Goal: Task Accomplishment & Management: Manage account settings

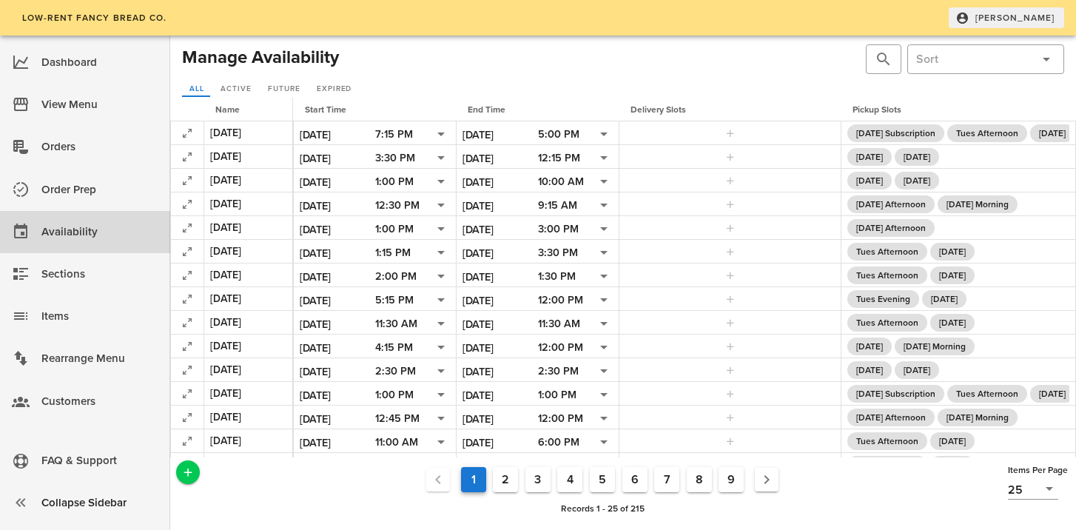
click at [1026, 21] on span "[PERSON_NAME]" at bounding box center [1006, 17] width 97 height 13
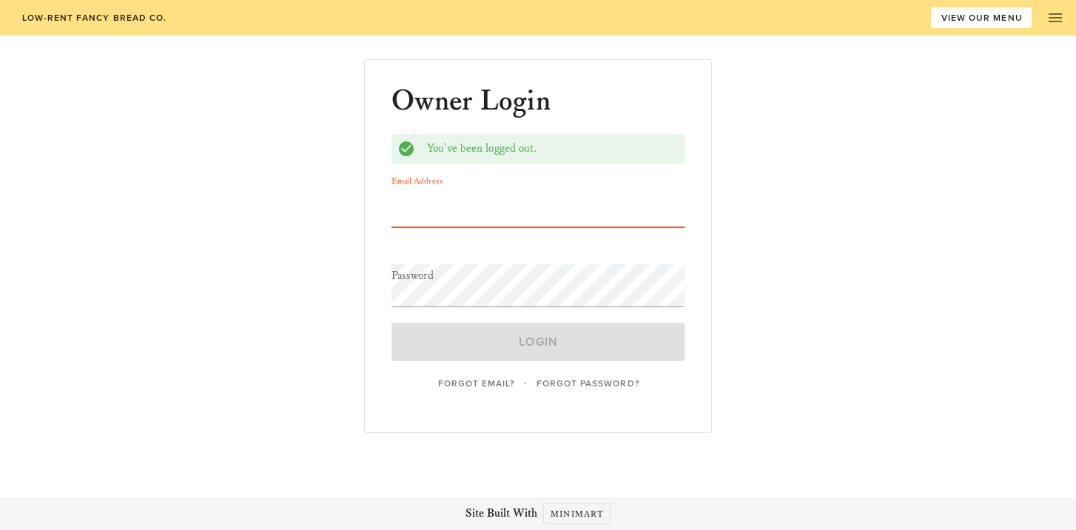
click at [483, 206] on input "Email Address" at bounding box center [538, 205] width 293 height 43
type input "[EMAIL_ADDRESS][DOMAIN_NAME]"
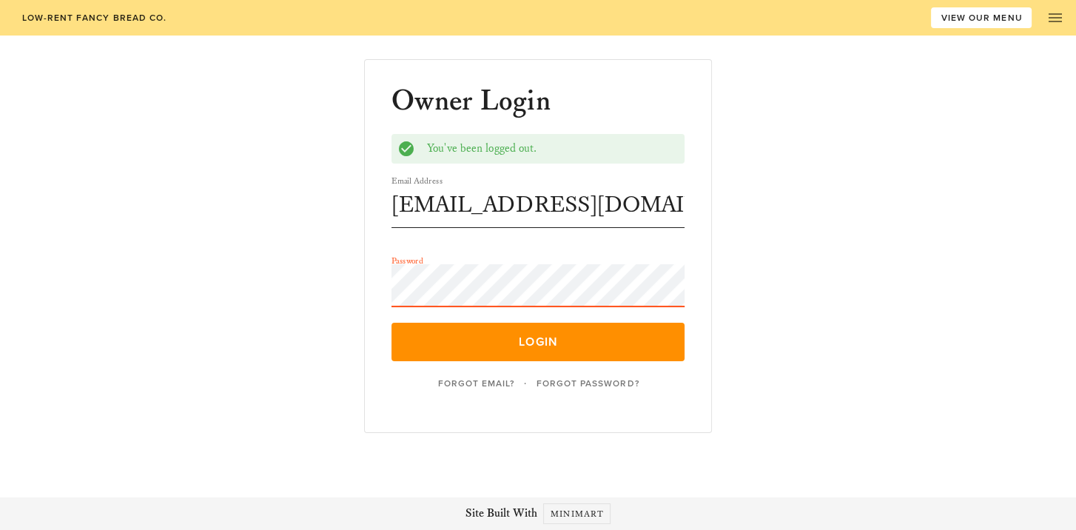
click at [392, 323] on button "Login" at bounding box center [538, 342] width 293 height 38
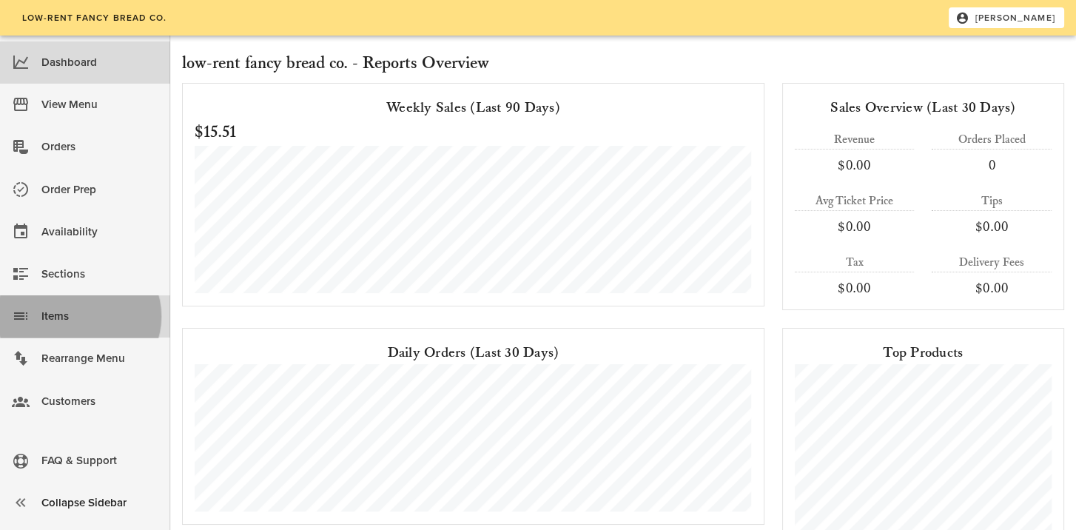
click at [70, 317] on div "Items" at bounding box center [99, 316] width 117 height 24
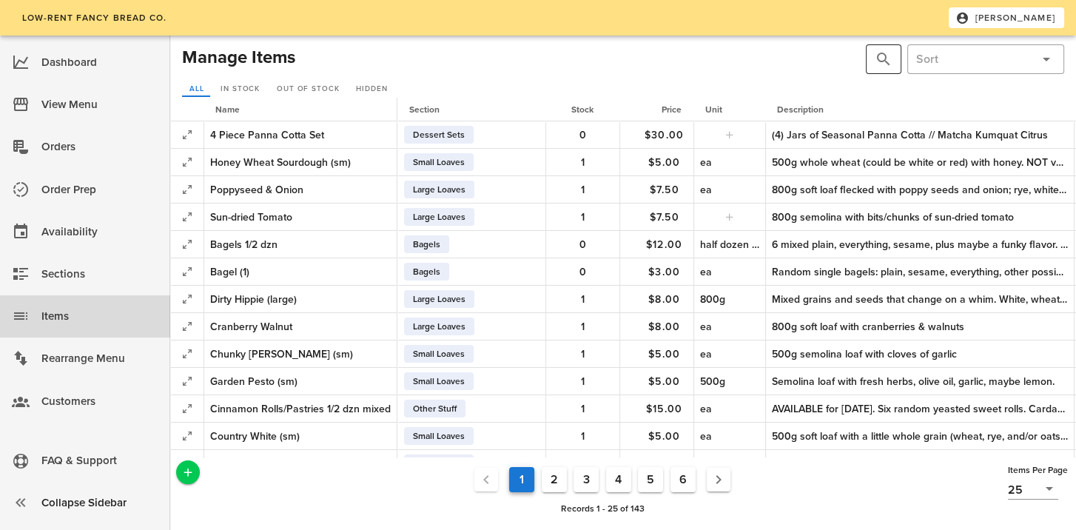
click at [870, 64] on div "​" at bounding box center [884, 59] width 36 height 30
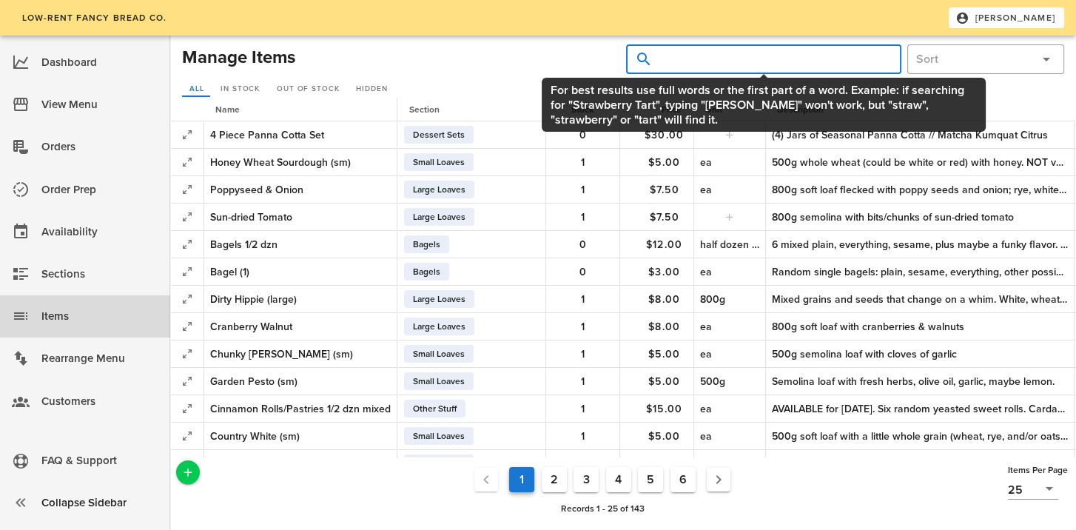
click at [769, 61] on input "text" at bounding box center [773, 59] width 234 height 24
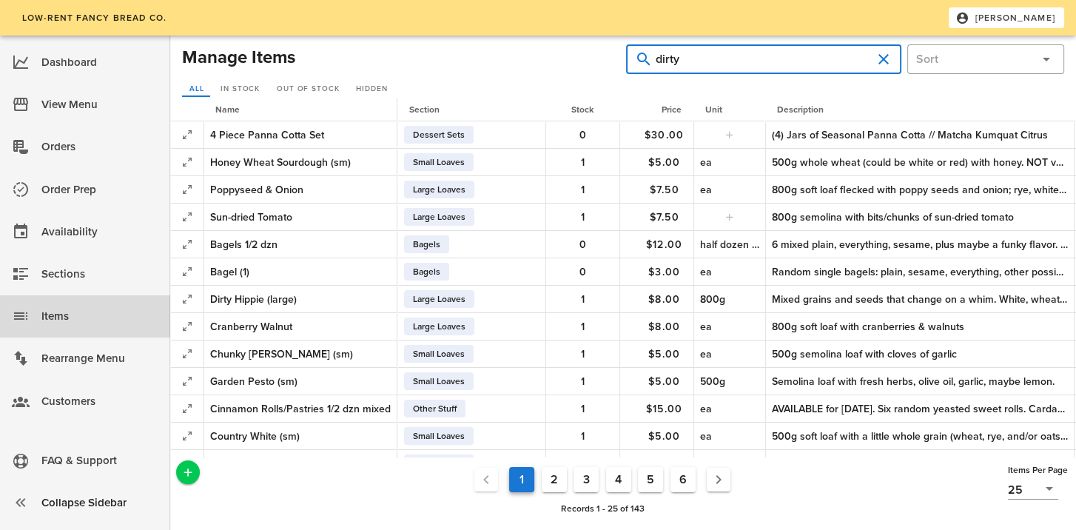
type input "dirty"
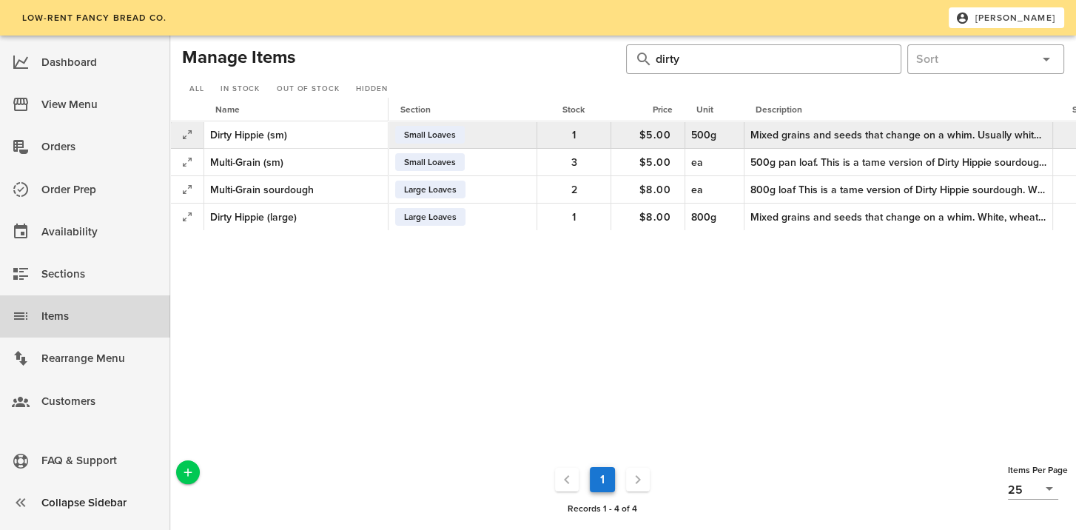
click at [603, 139] on div "1" at bounding box center [573, 134] width 61 height 27
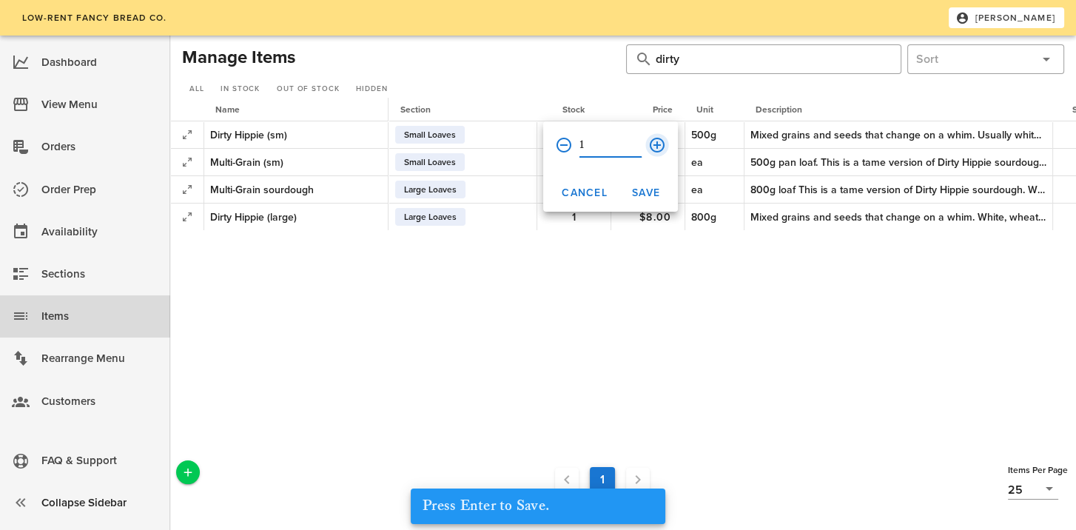
click at [657, 142] on button "append icon" at bounding box center [657, 145] width 18 height 18
type input "2"
click at [642, 185] on button "Save" at bounding box center [645, 192] width 53 height 27
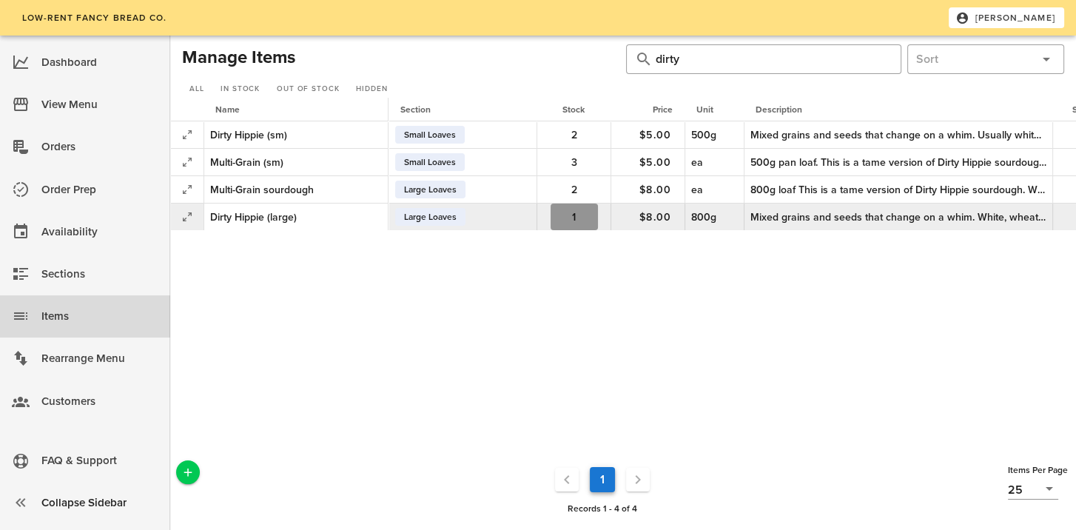
click at [589, 221] on span "1" at bounding box center [574, 217] width 47 height 13
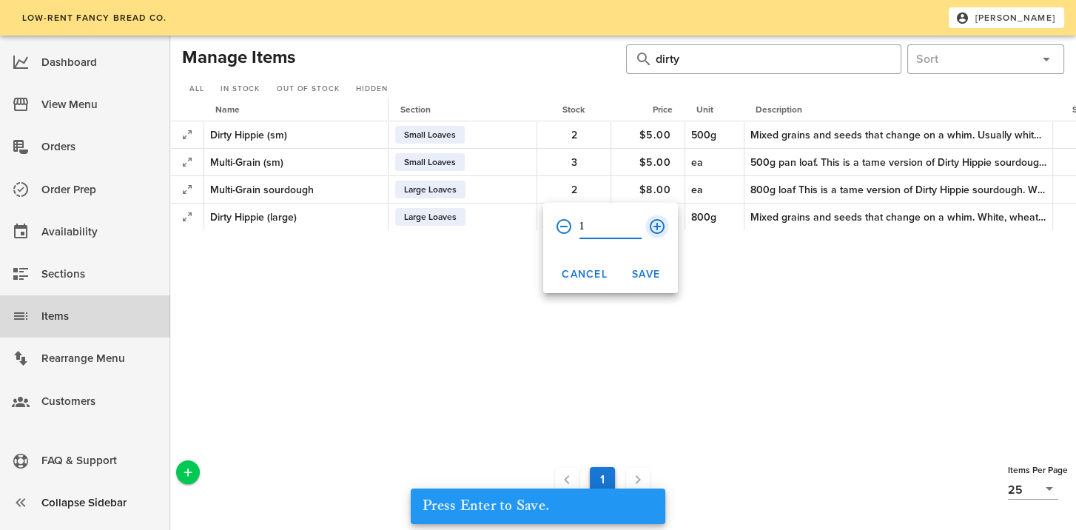
click at [653, 226] on button "append icon" at bounding box center [657, 227] width 18 height 18
type input "2"
click at [645, 269] on span "Save" at bounding box center [645, 274] width 29 height 13
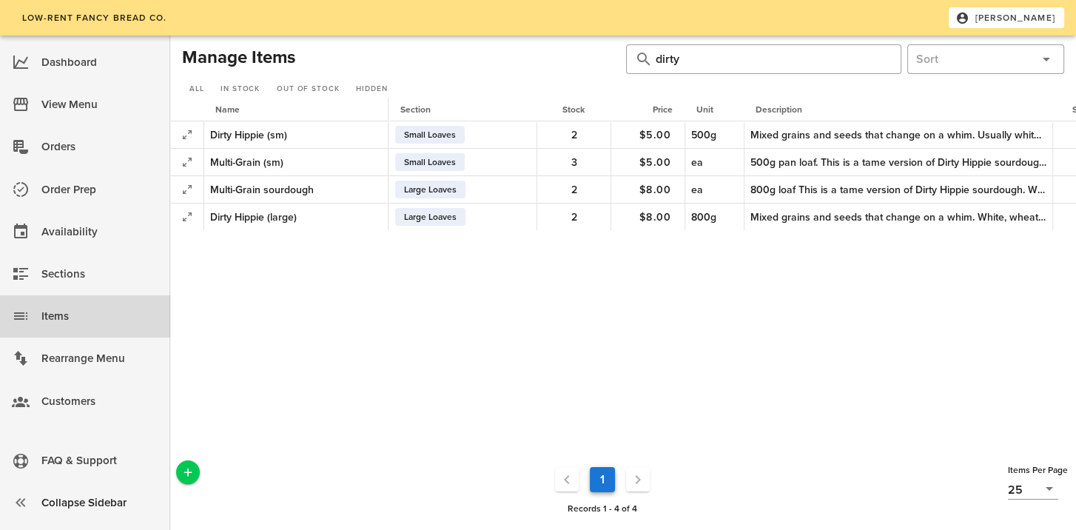
scroll to position [0, 266]
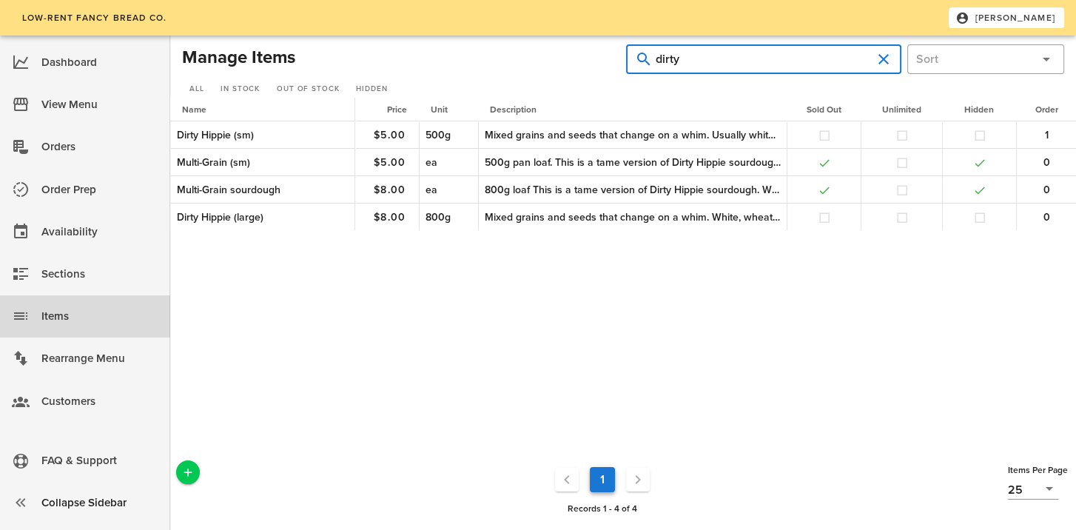
click at [690, 65] on input "dirty" at bounding box center [764, 59] width 216 height 24
drag, startPoint x: 688, startPoint y: 60, endPoint x: 599, endPoint y: 58, distance: 89.6
click at [599, 58] on div "Manage Items ​ dirty ​ All In Stock Out of Stock Hidden" at bounding box center [623, 70] width 888 height 59
type input "jalapeno"
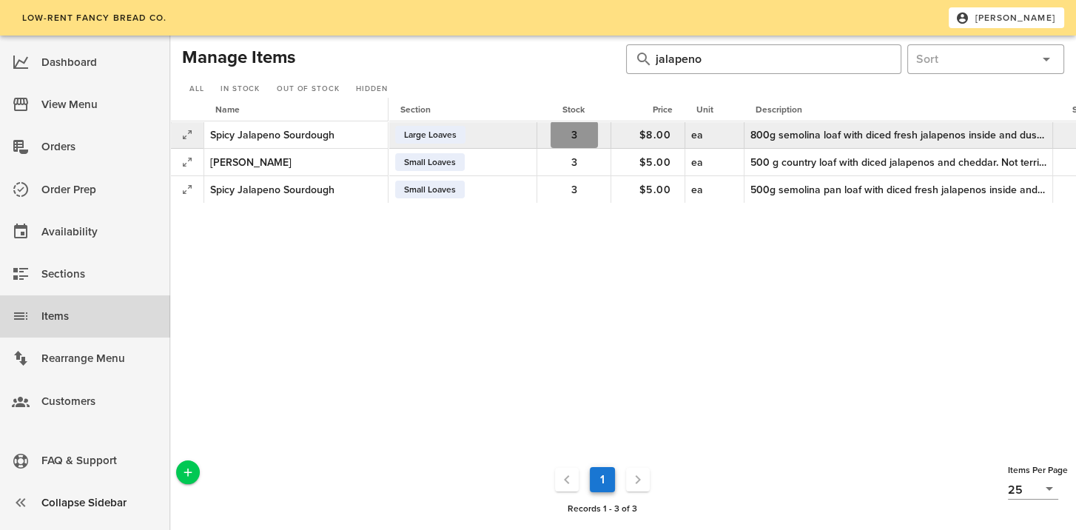
click at [558, 136] on span "3" at bounding box center [574, 135] width 47 height 13
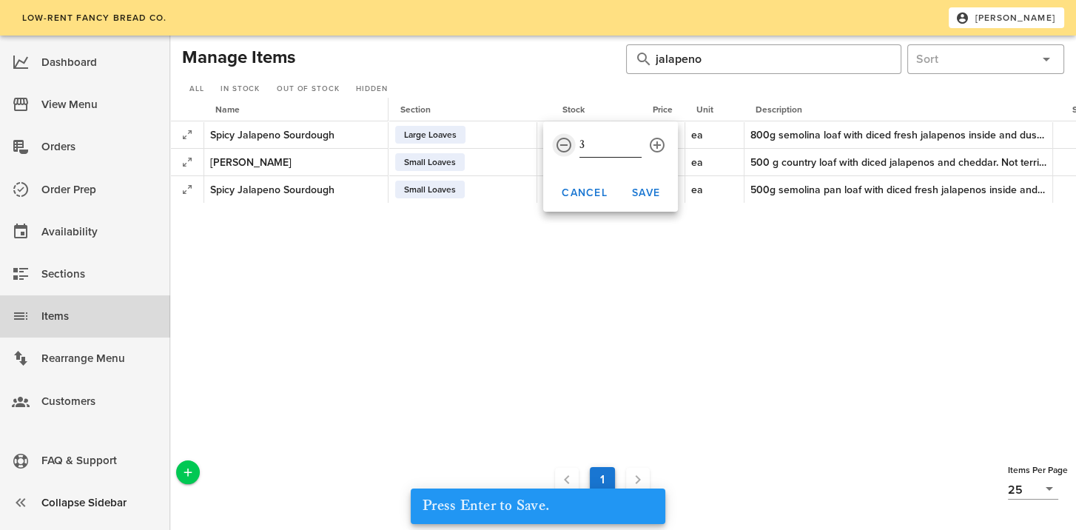
click at [562, 146] on button "prepend icon" at bounding box center [564, 145] width 18 height 18
type input "2"
click at [659, 192] on span "Save" at bounding box center [645, 193] width 29 height 13
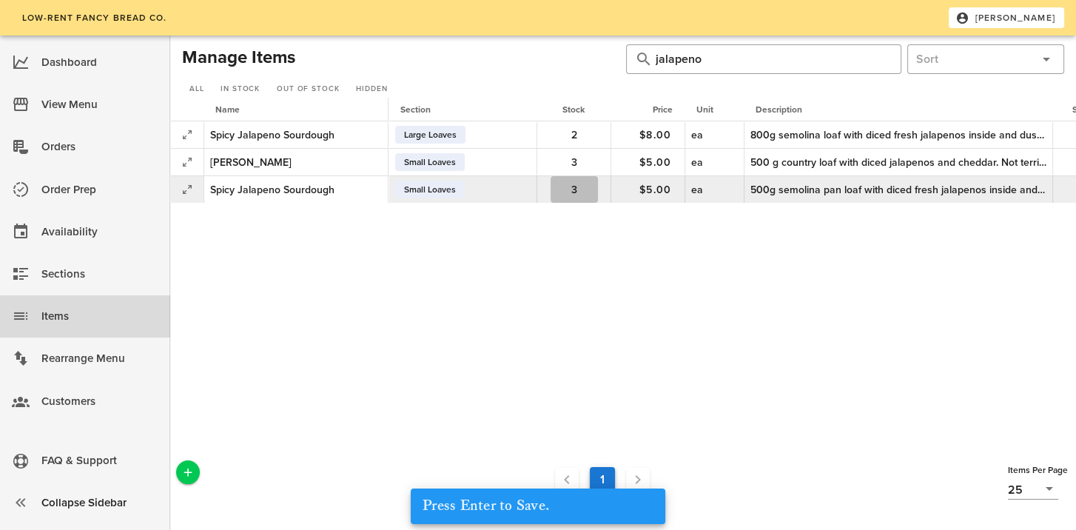
click at [564, 189] on span "3" at bounding box center [574, 190] width 47 height 13
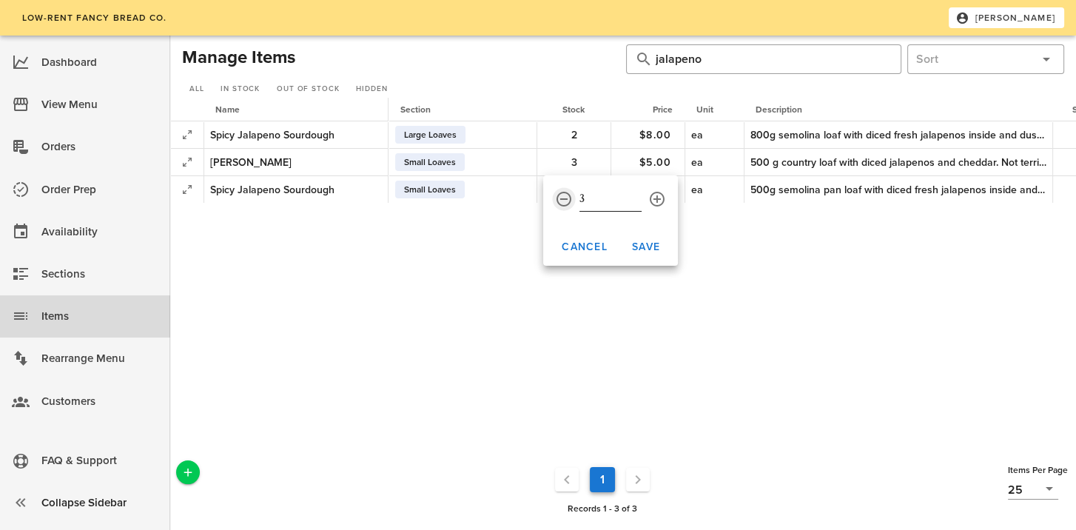
click at [568, 200] on button "prepend icon" at bounding box center [564, 199] width 18 height 18
type input "2"
click at [656, 243] on span "Save" at bounding box center [645, 247] width 29 height 13
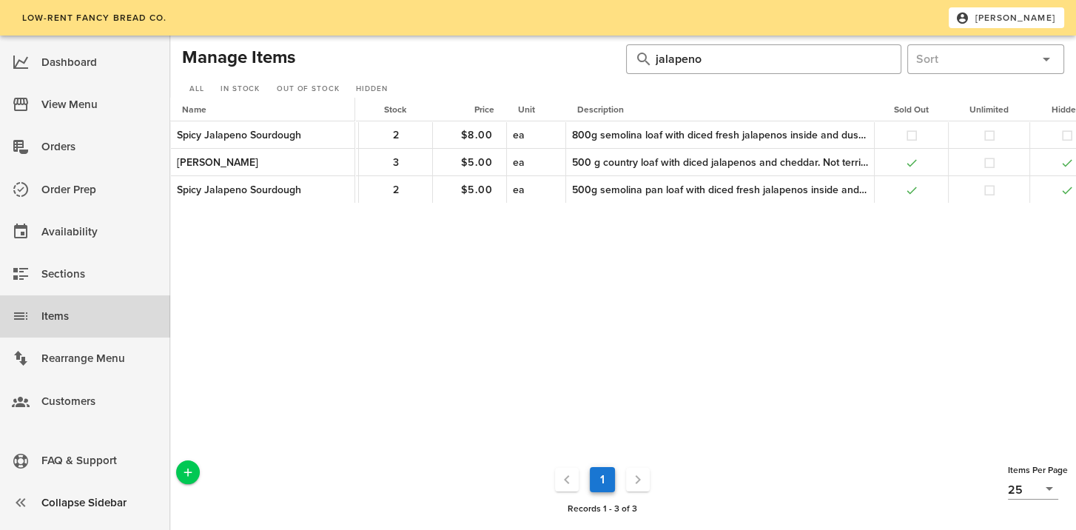
scroll to position [0, 266]
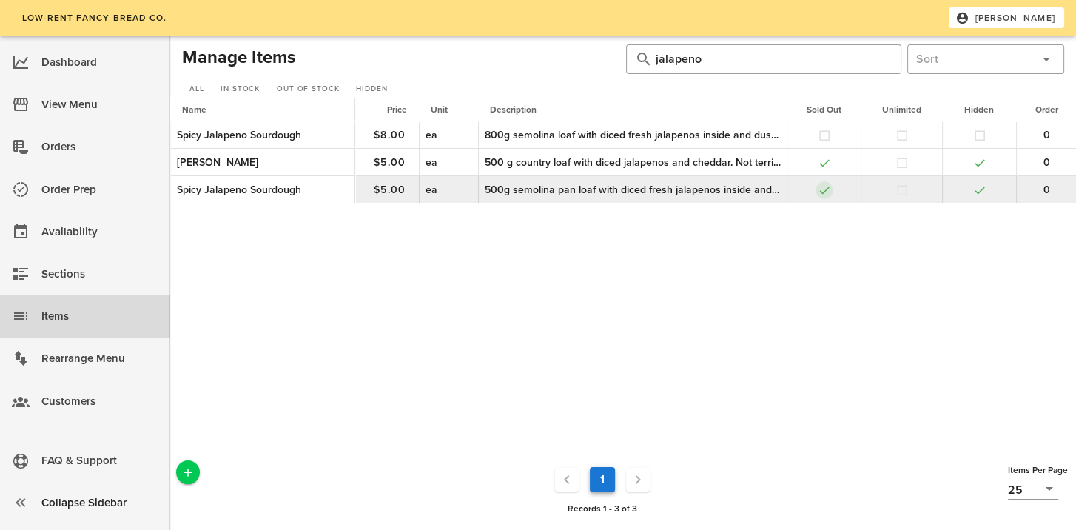
click at [824, 191] on button "button" at bounding box center [824, 190] width 13 height 13
click at [977, 194] on button "button" at bounding box center [979, 190] width 13 height 13
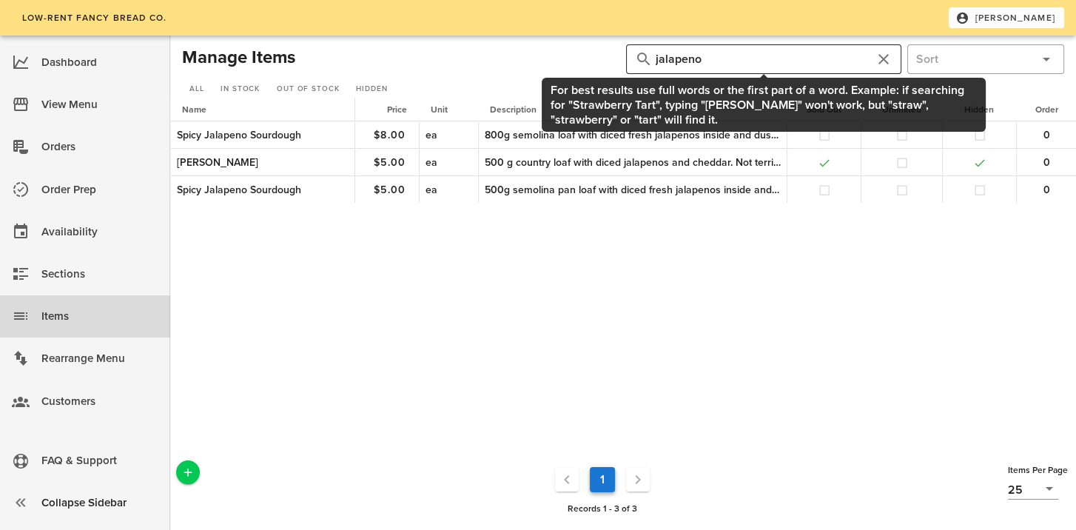
click at [879, 58] on button "clear icon" at bounding box center [884, 59] width 18 height 18
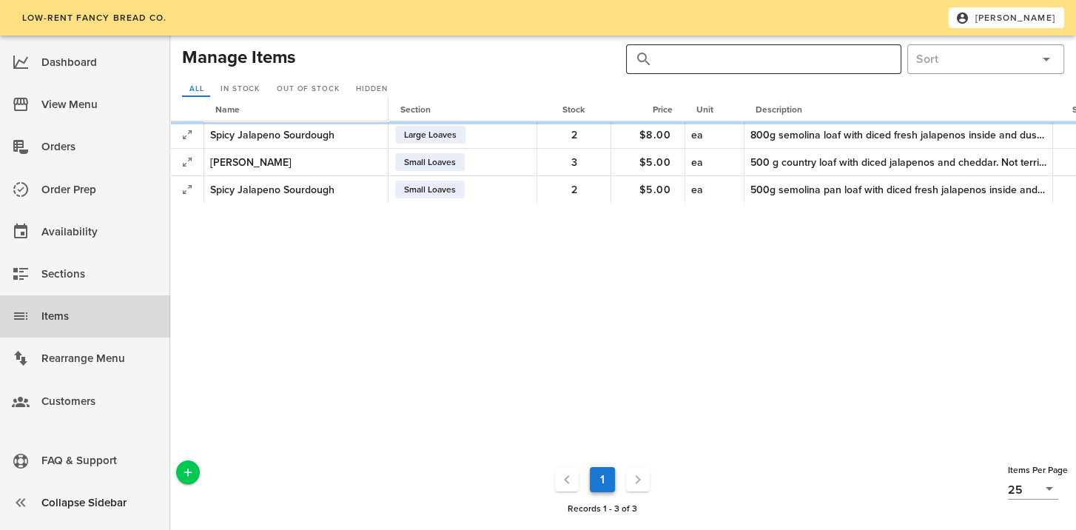
click at [710, 61] on input "text" at bounding box center [773, 59] width 234 height 24
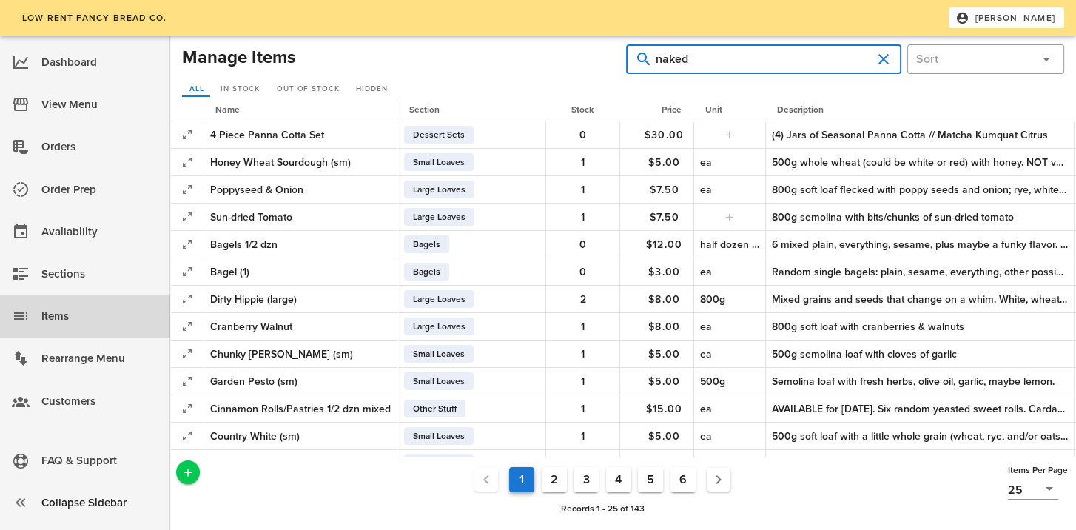
type input "naked"
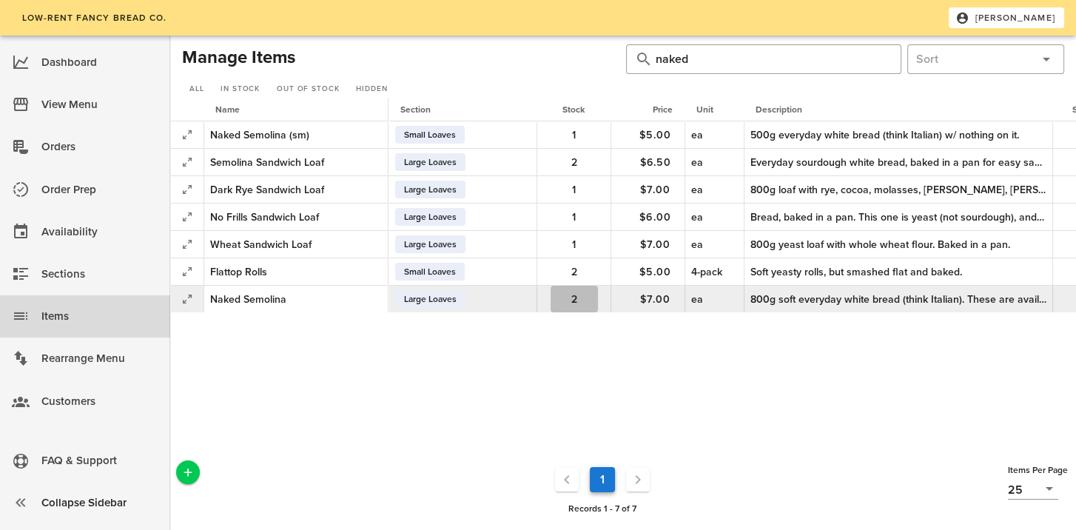
click at [553, 295] on span "2" at bounding box center [574, 299] width 47 height 13
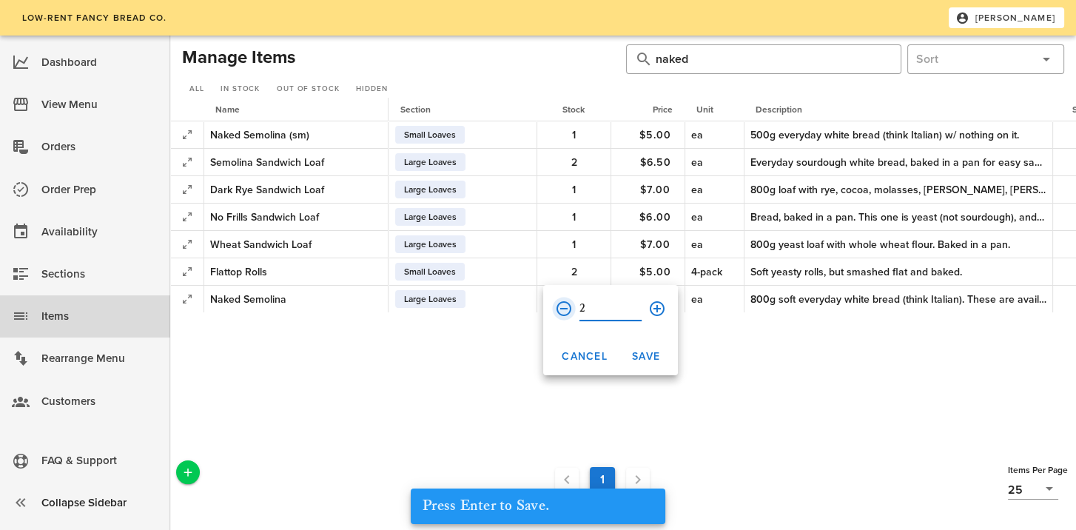
click at [562, 311] on button "prepend icon" at bounding box center [564, 309] width 18 height 18
type input "1"
click at [651, 358] on span "Save" at bounding box center [645, 356] width 29 height 13
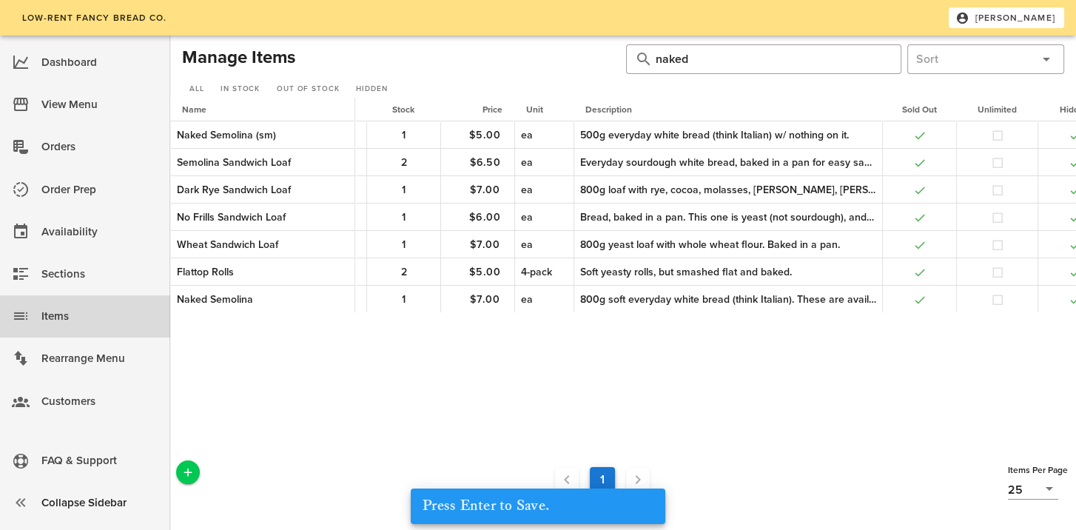
scroll to position [0, 266]
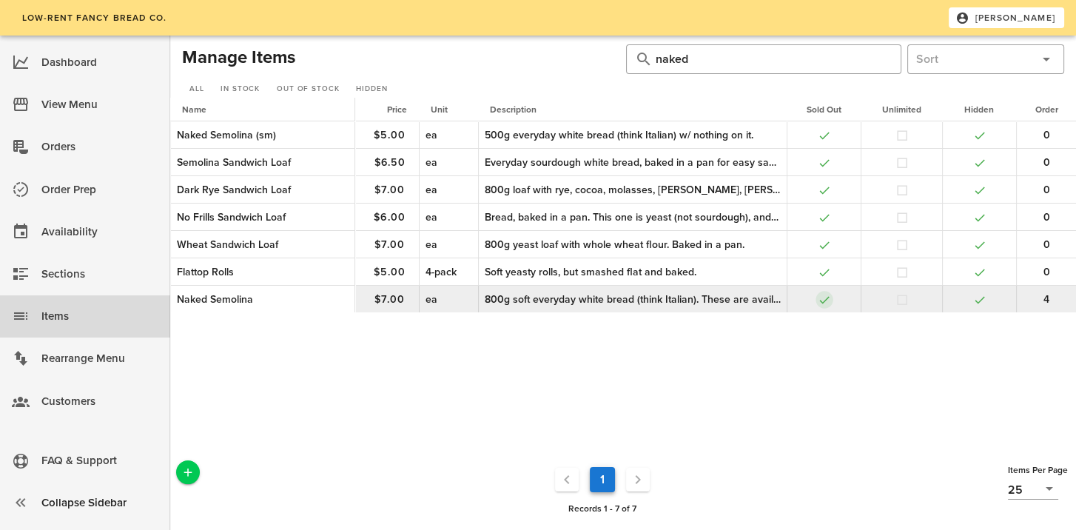
click at [821, 299] on button "button" at bounding box center [824, 299] width 13 height 13
click at [981, 295] on button "button" at bounding box center [979, 299] width 13 height 13
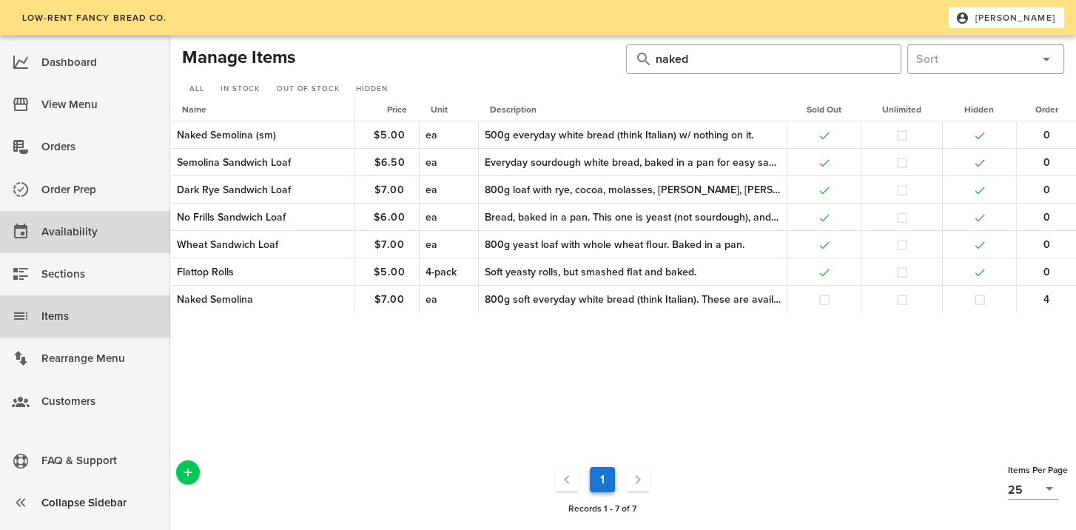
click at [58, 226] on div "Availability" at bounding box center [99, 232] width 117 height 24
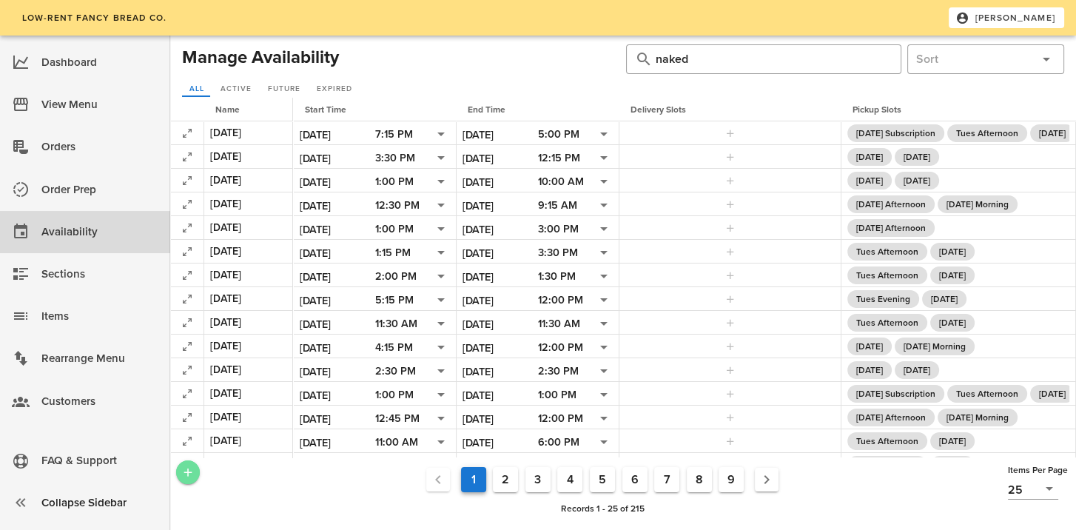
click at [184, 475] on icon "Add a New Record" at bounding box center [187, 472] width 13 height 13
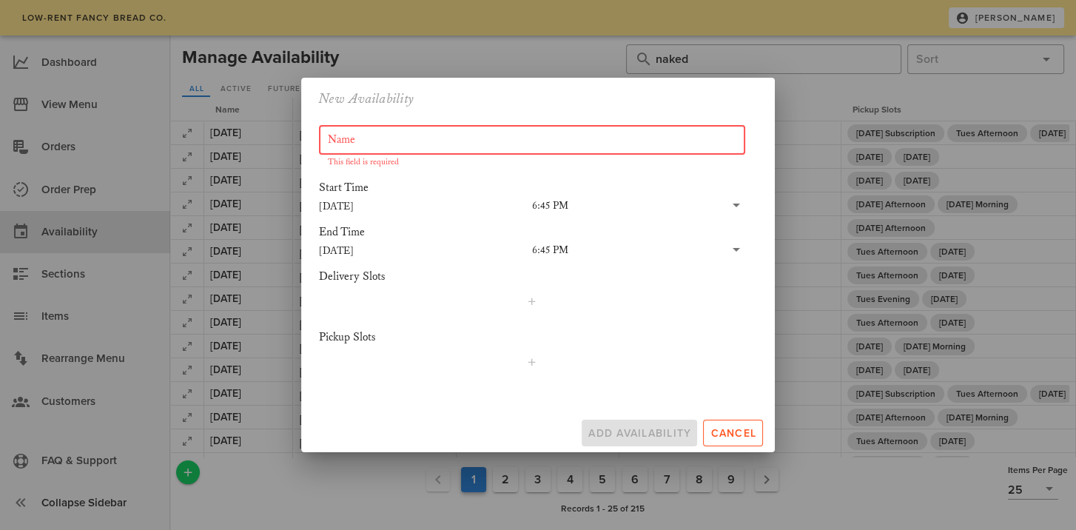
click at [352, 140] on input "Name" at bounding box center [532, 140] width 409 height 24
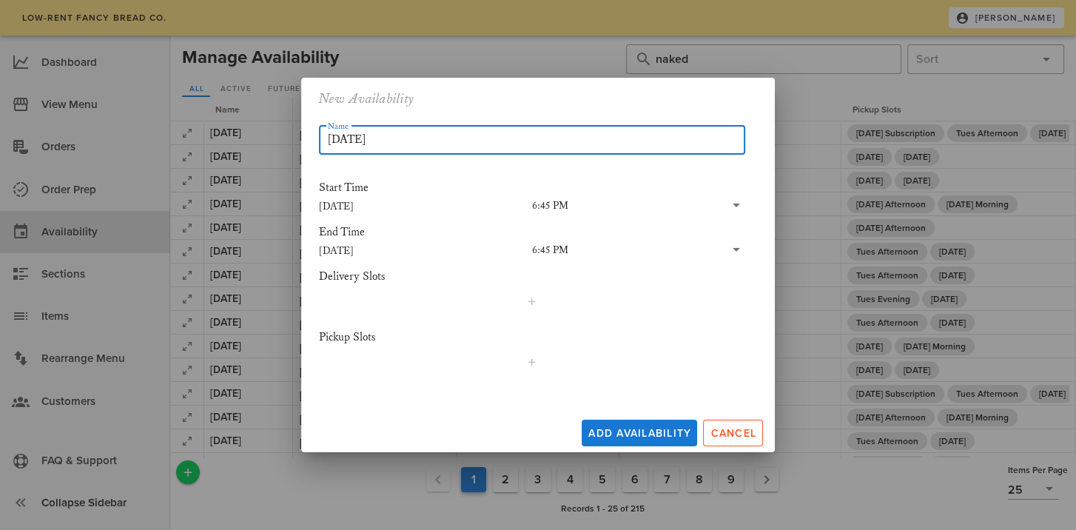
type input "[DATE]"
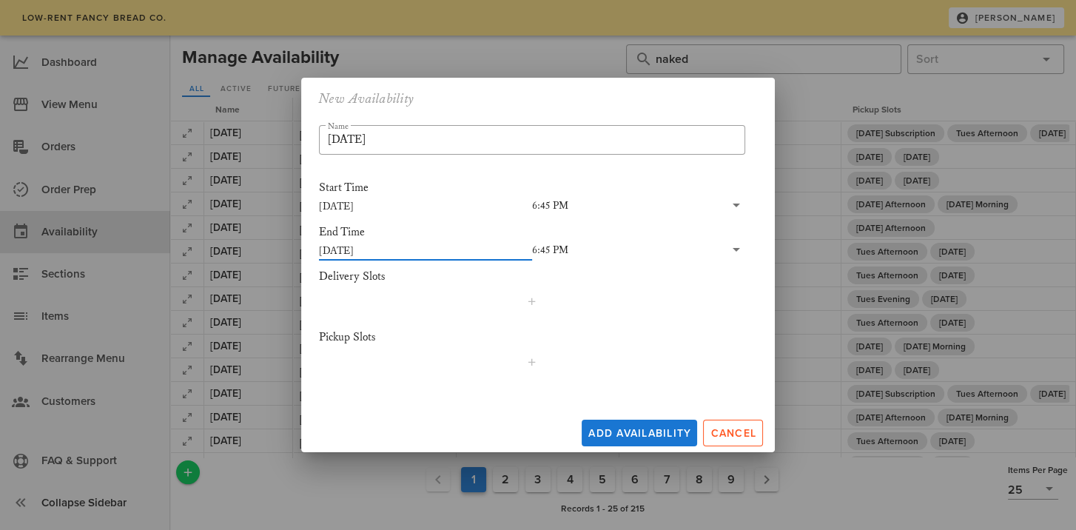
click at [471, 250] on input "[DATE]" at bounding box center [425, 250] width 213 height 19
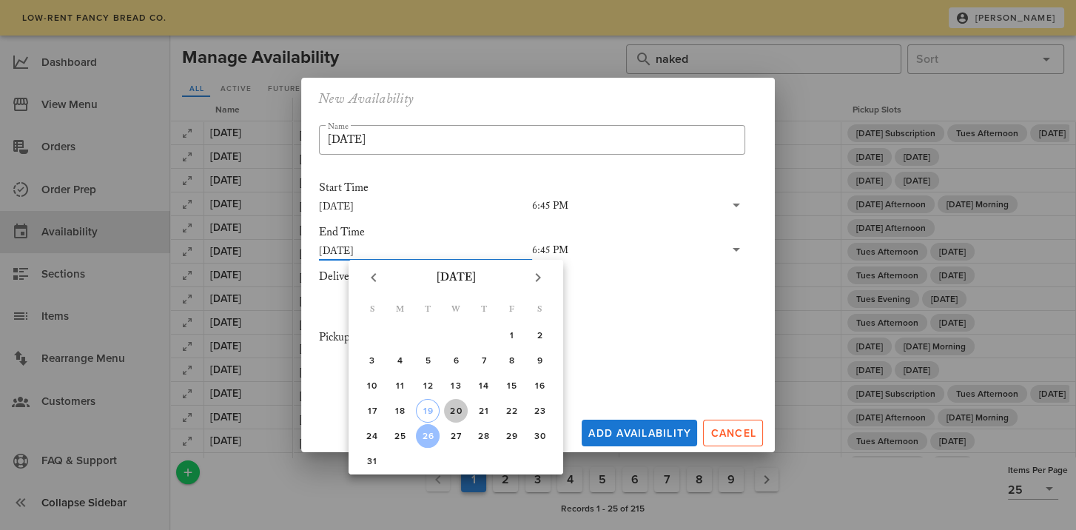
click at [456, 411] on div "20" at bounding box center [456, 411] width 24 height 10
type input "[DATE]"
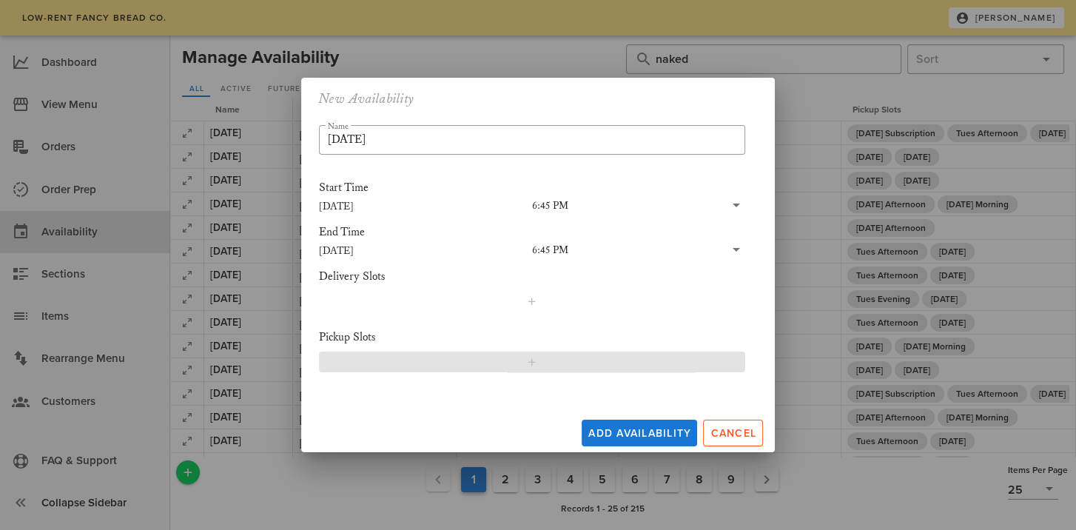
click at [525, 362] on span "button" at bounding box center [532, 362] width 408 height 12
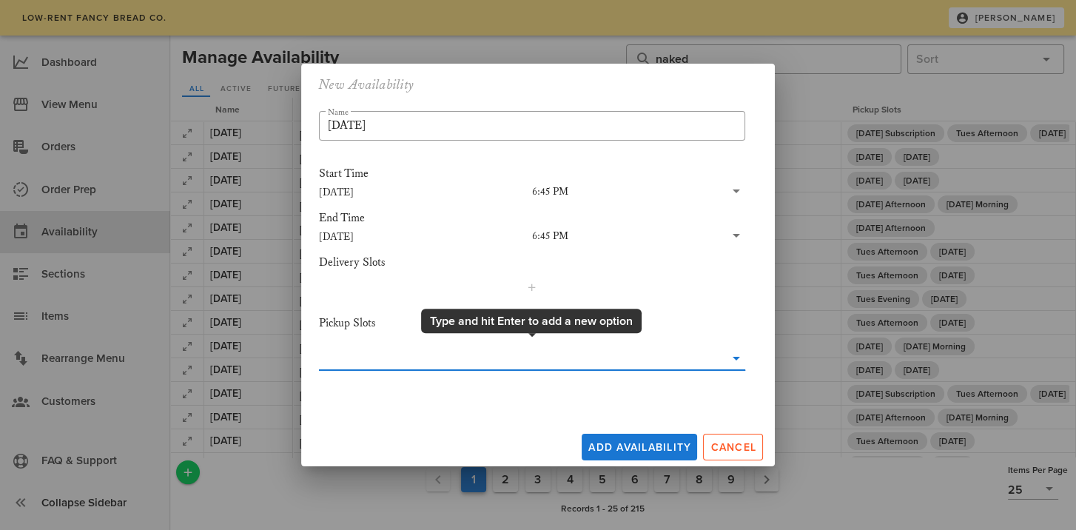
click at [733, 360] on icon at bounding box center [737, 358] width 18 height 18
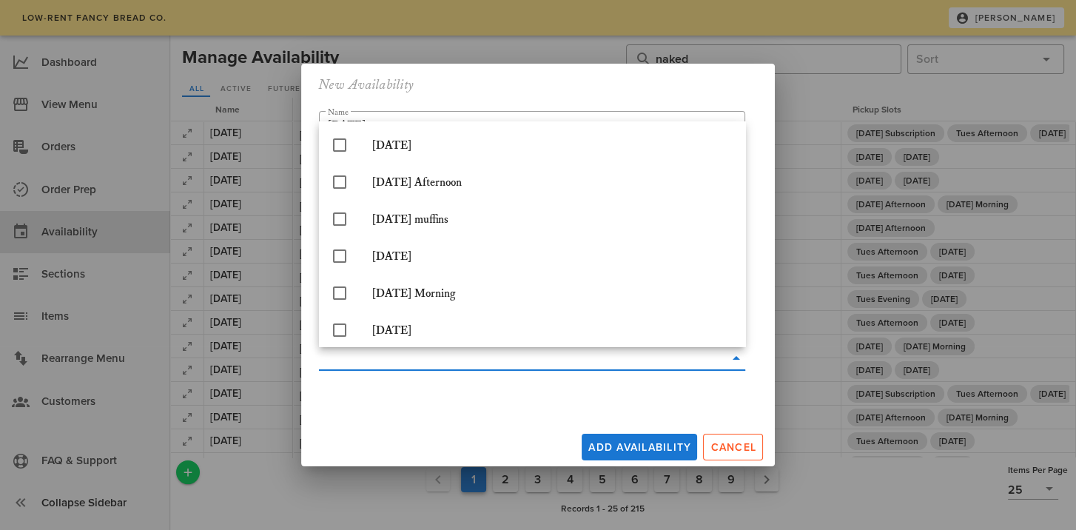
click at [392, 438] on div "Add Availability Cancel" at bounding box center [538, 444] width 474 height 44
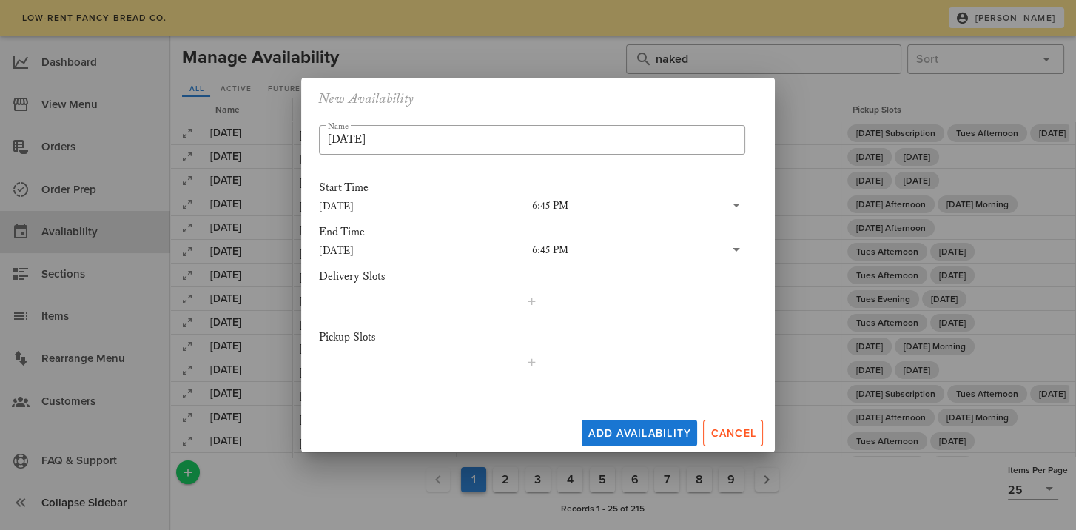
click at [392, 249] on input "[DATE]" at bounding box center [425, 250] width 213 height 19
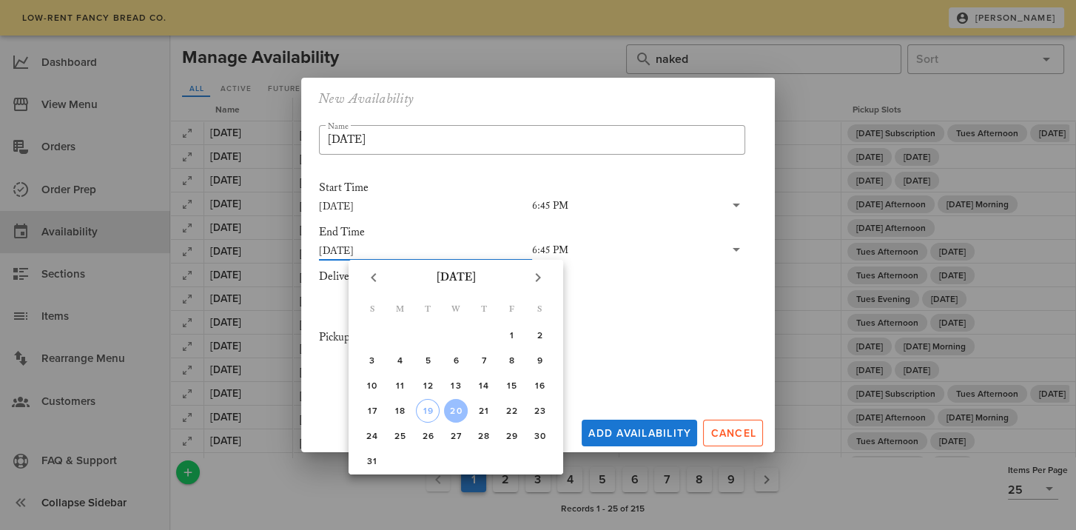
click at [552, 247] on div "6:45 PM" at bounding box center [550, 249] width 36 height 13
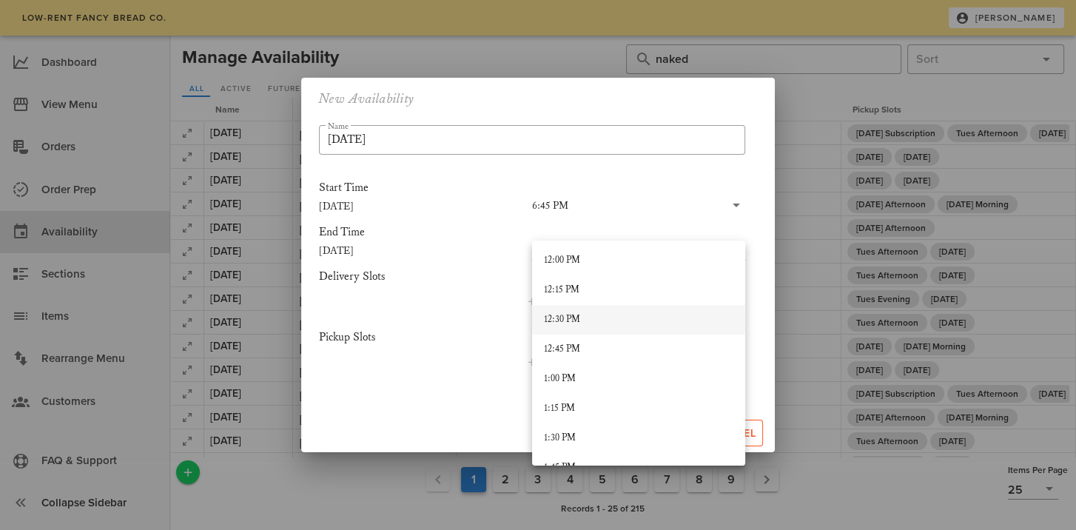
scroll to position [1341, 0]
click at [552, 332] on div "12:00 PM" at bounding box center [638, 341] width 189 height 24
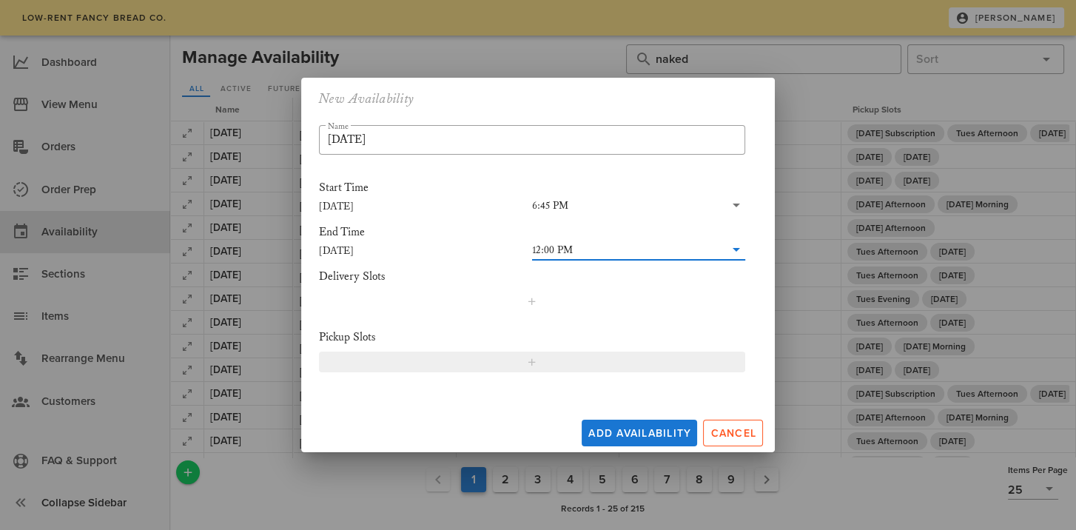
click at [526, 366] on icon "button" at bounding box center [532, 362] width 12 height 12
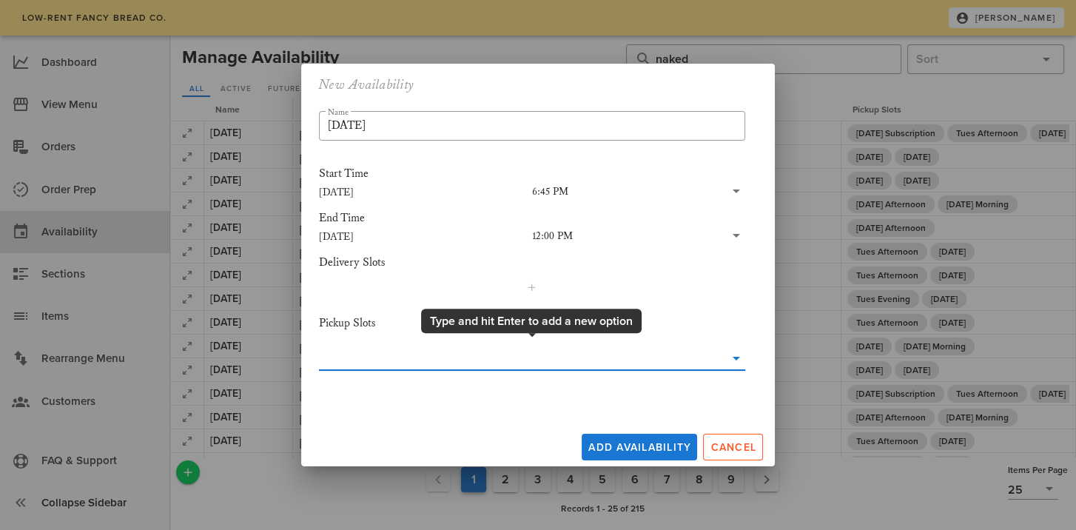
click at [491, 362] on input "text" at bounding box center [522, 358] width 406 height 24
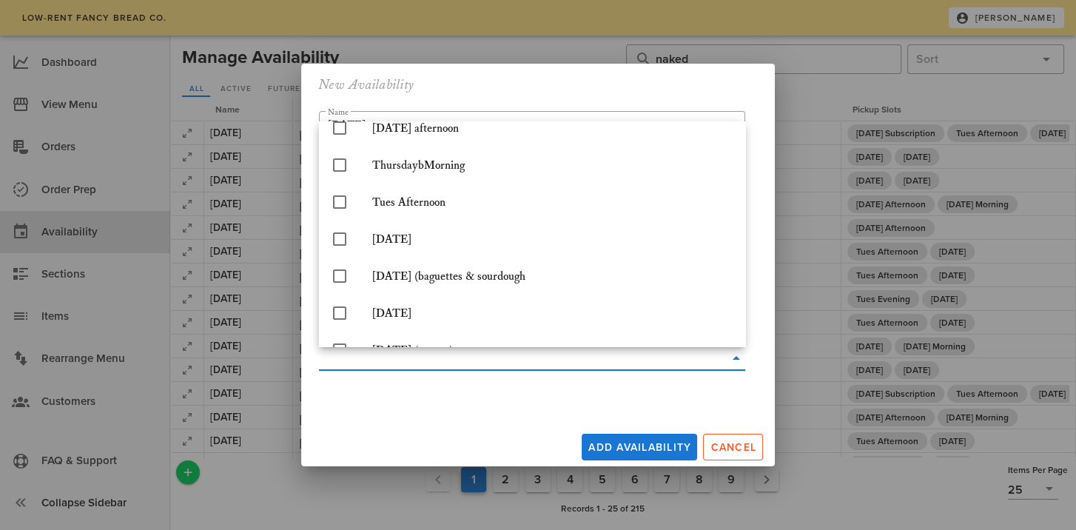
scroll to position [306, 0]
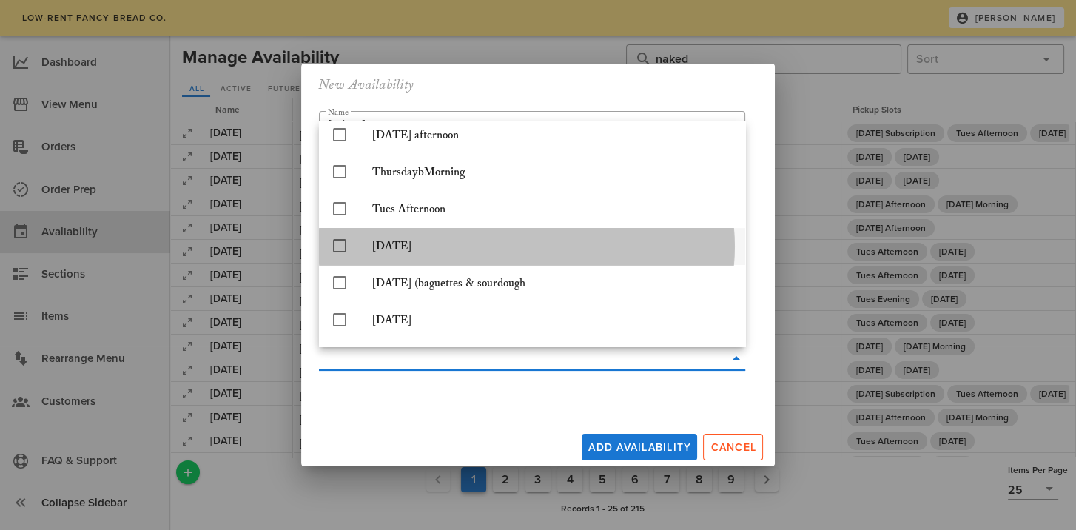
click at [337, 243] on icon at bounding box center [340, 246] width 18 height 18
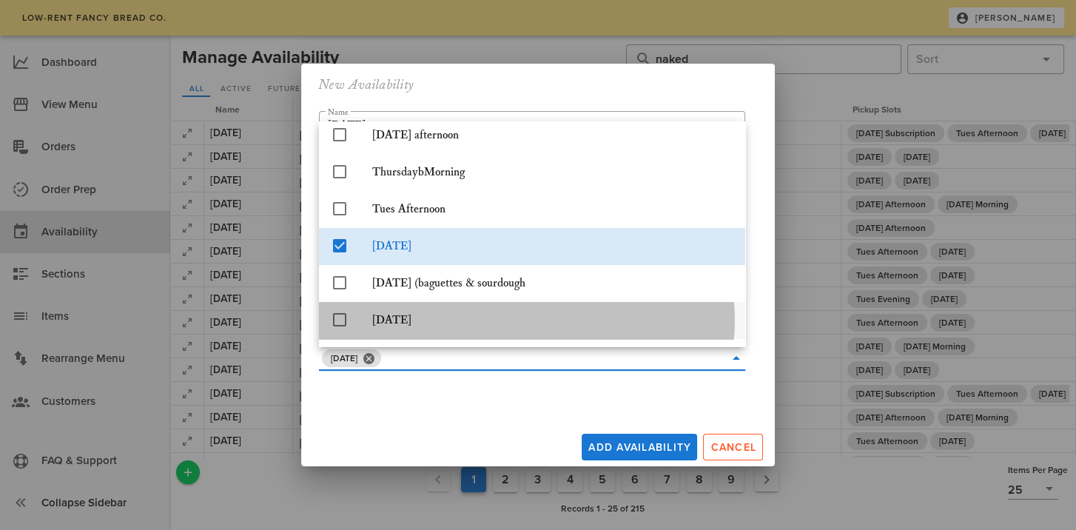
click at [335, 317] on icon at bounding box center [340, 320] width 18 height 18
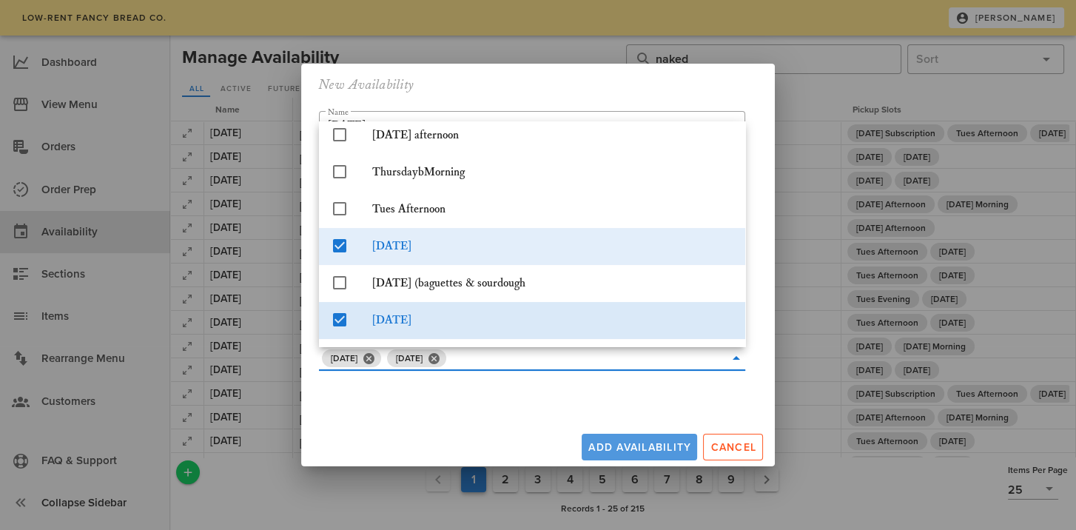
click at [658, 442] on button "Add Availability" at bounding box center [639, 447] width 115 height 27
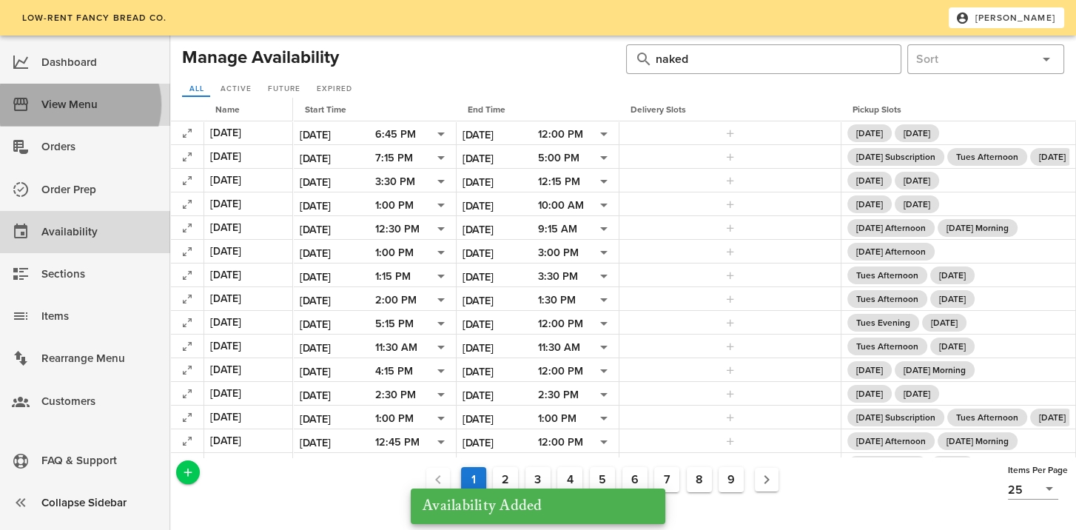
click at [53, 109] on div "View Menu" at bounding box center [99, 105] width 117 height 24
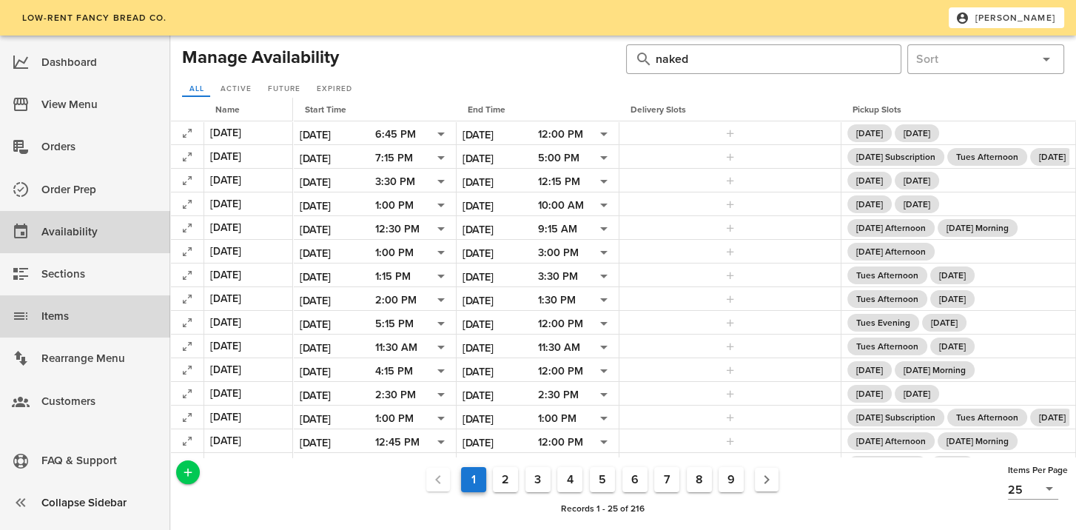
click at [53, 316] on div "Items" at bounding box center [99, 316] width 117 height 24
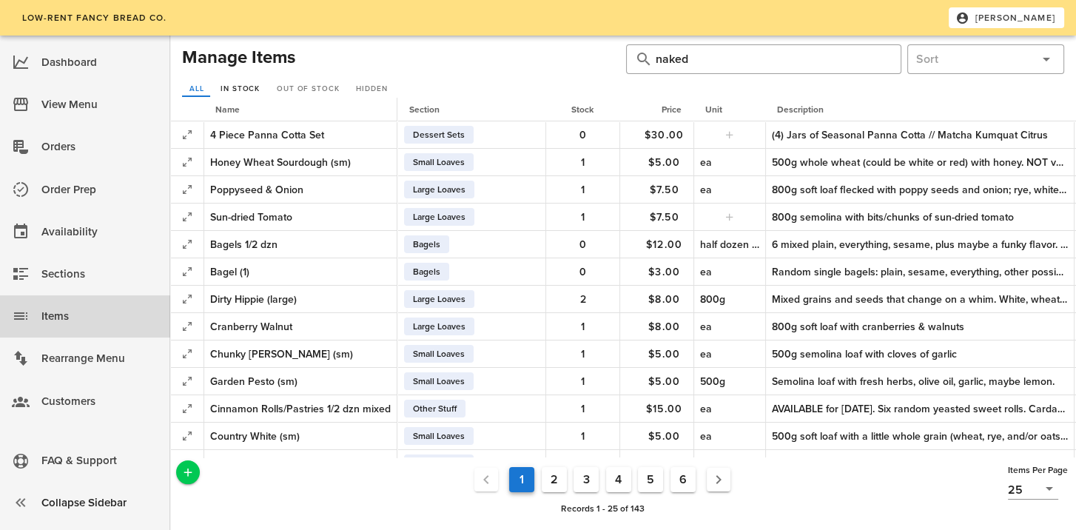
click at [241, 88] on span "In Stock" at bounding box center [240, 88] width 40 height 9
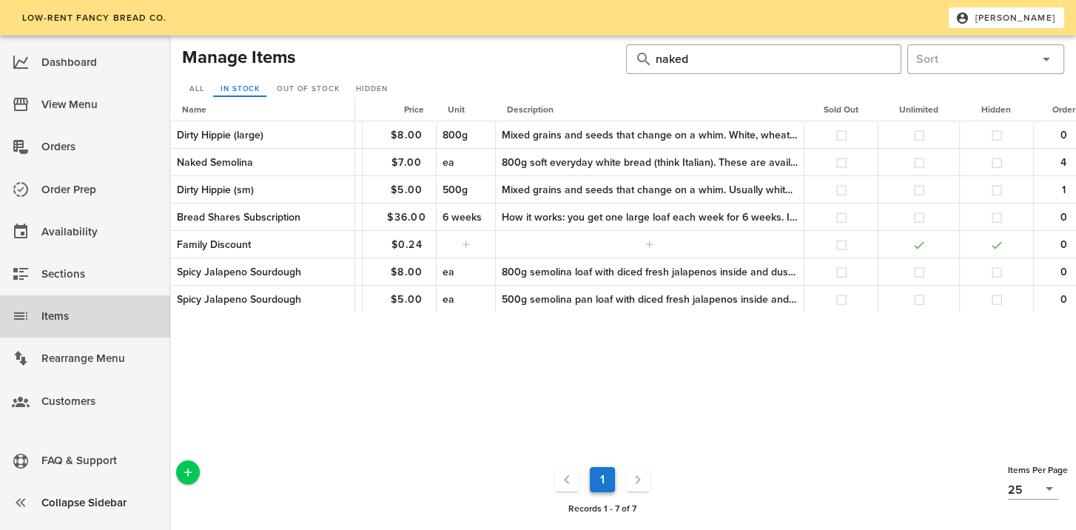
scroll to position [0, 269]
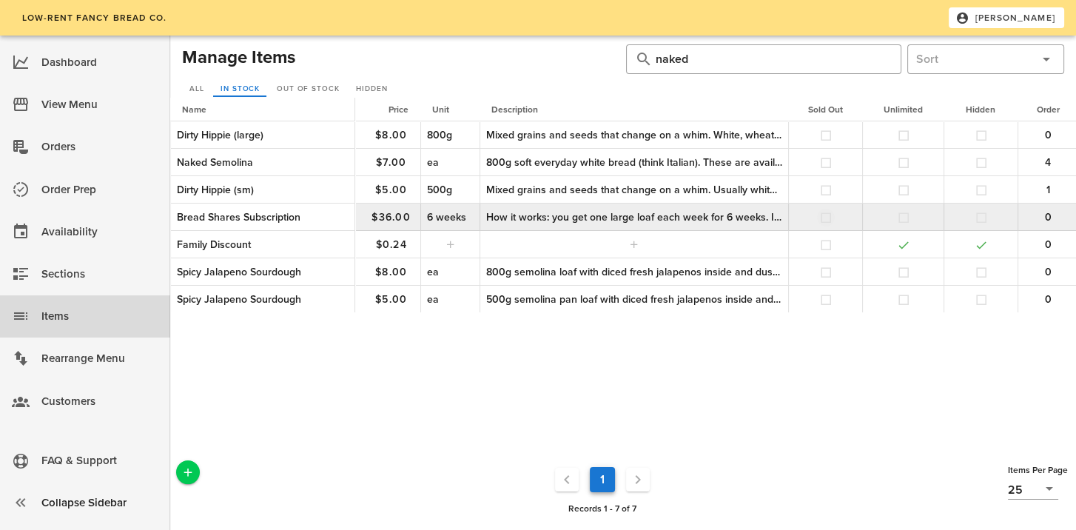
click at [826, 215] on button "button" at bounding box center [825, 217] width 13 height 13
click at [978, 217] on button "button" at bounding box center [981, 217] width 13 height 13
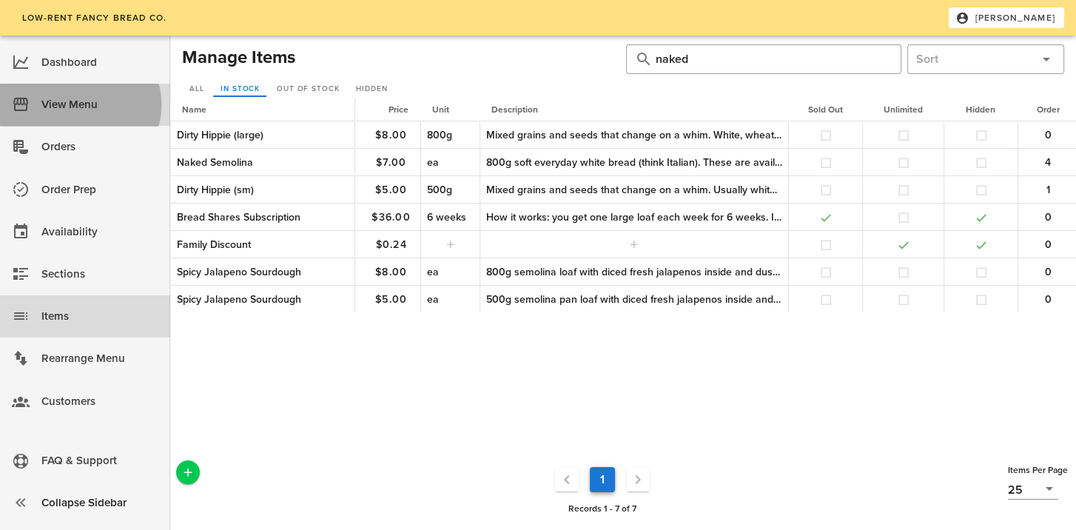
click at [78, 103] on div "View Menu" at bounding box center [99, 105] width 117 height 24
